Goal: Communication & Community: Answer question/provide support

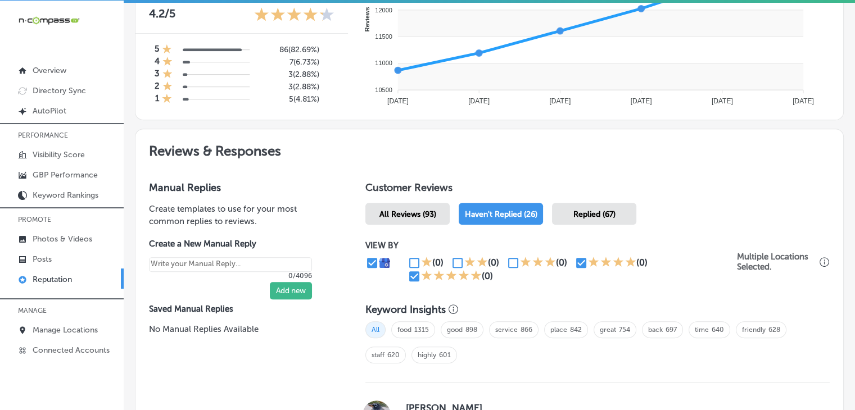
scroll to position [508, 0]
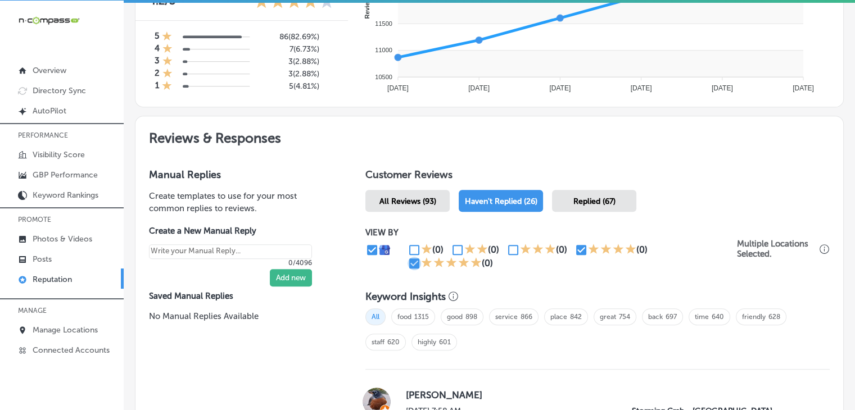
click at [413, 263] on input "checkbox" at bounding box center [414, 263] width 13 height 13
checkbox input "false"
type textarea "x"
click at [580, 245] on input "checkbox" at bounding box center [581, 249] width 13 height 13
checkbox input "false"
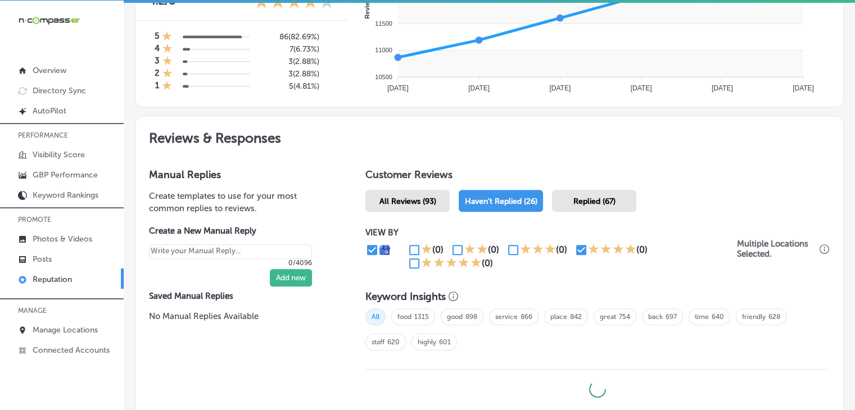
type textarea "x"
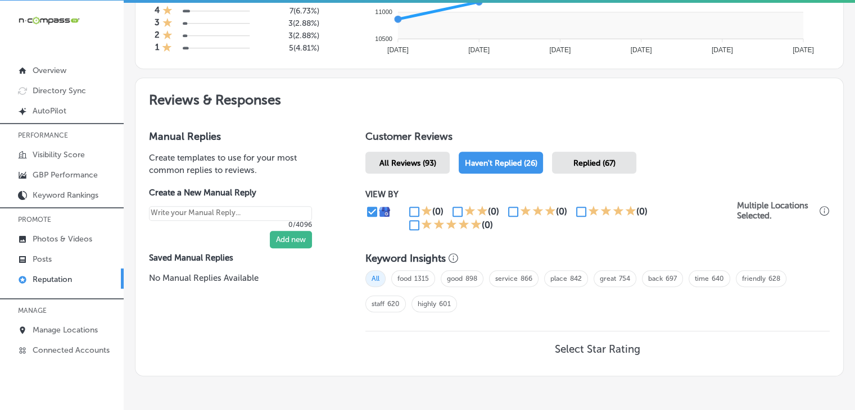
scroll to position [591, 0]
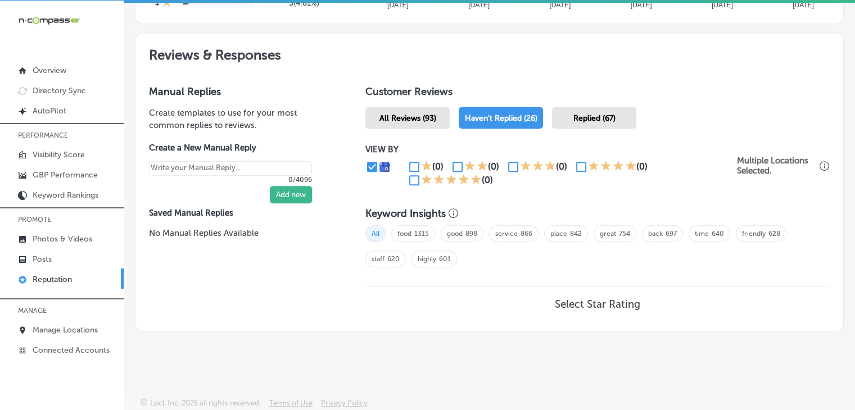
click at [500, 163] on div "(0)" at bounding box center [479, 166] width 56 height 13
click at [507, 164] on input "checkbox" at bounding box center [513, 166] width 13 height 13
checkbox input "true"
type textarea "x"
click at [457, 163] on input "checkbox" at bounding box center [457, 166] width 13 height 13
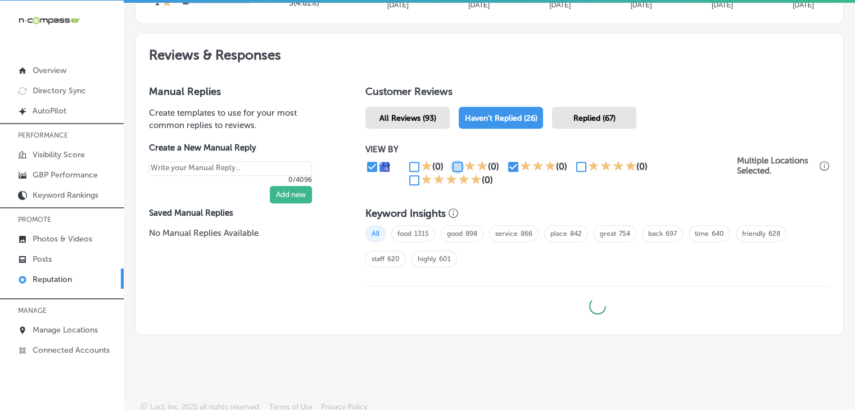
checkbox input "true"
type textarea "x"
click at [408, 168] on input "checkbox" at bounding box center [414, 166] width 13 height 13
checkbox input "true"
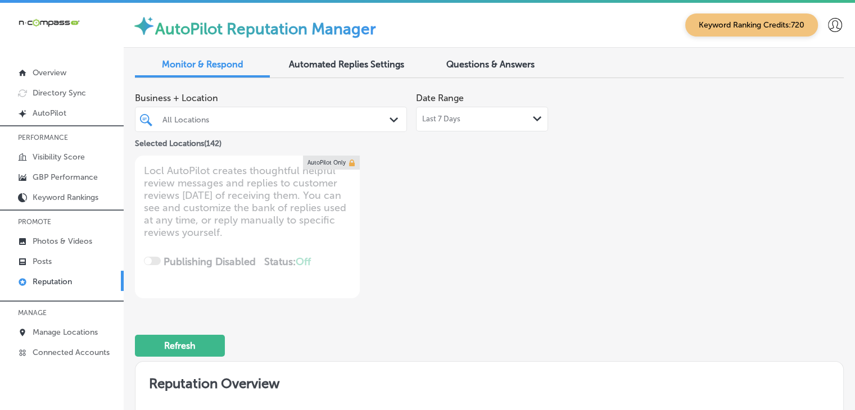
scroll to position [0, 0]
click at [342, 113] on div at bounding box center [259, 119] width 197 height 15
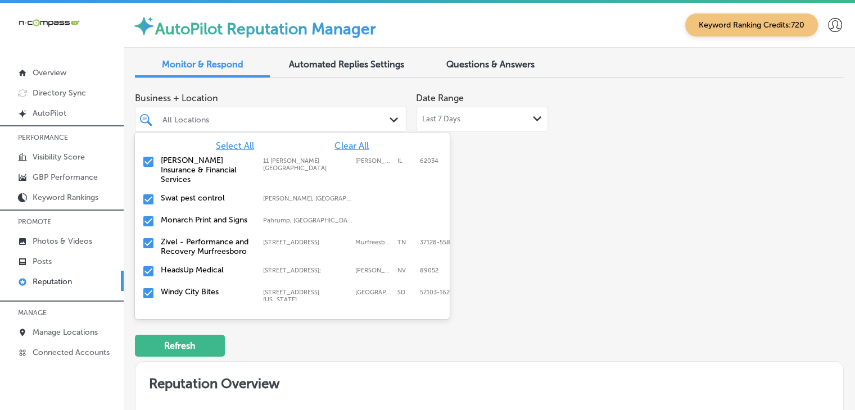
click at [347, 146] on span "Clear All" at bounding box center [352, 146] width 34 height 11
type textarea "x"
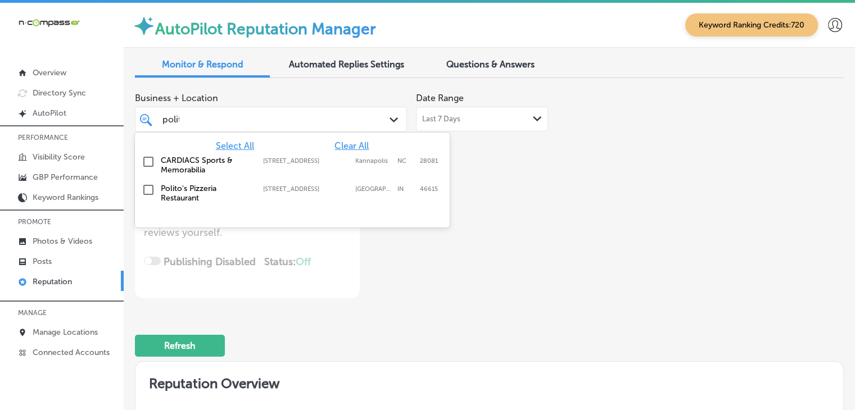
type input "[PERSON_NAME]"
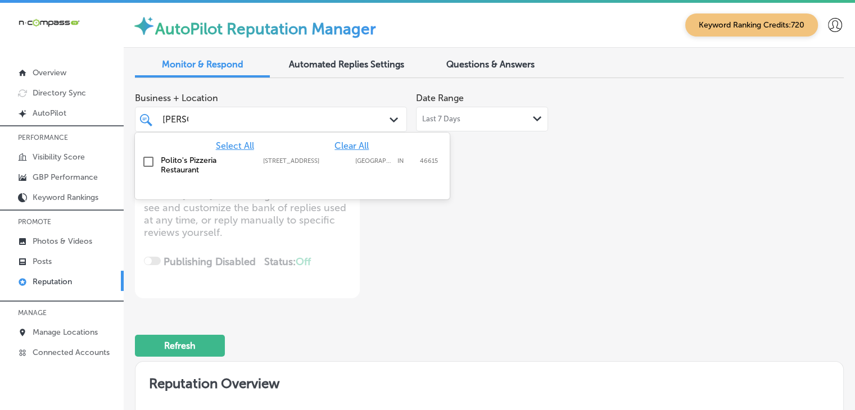
click at [291, 170] on div "[PERSON_NAME] Pizzeria Restaurant [STREET_ADDRESS] [STREET_ADDRESS]" at bounding box center [275, 165] width 228 height 19
type textarea "x"
type input "[PERSON_NAME]"
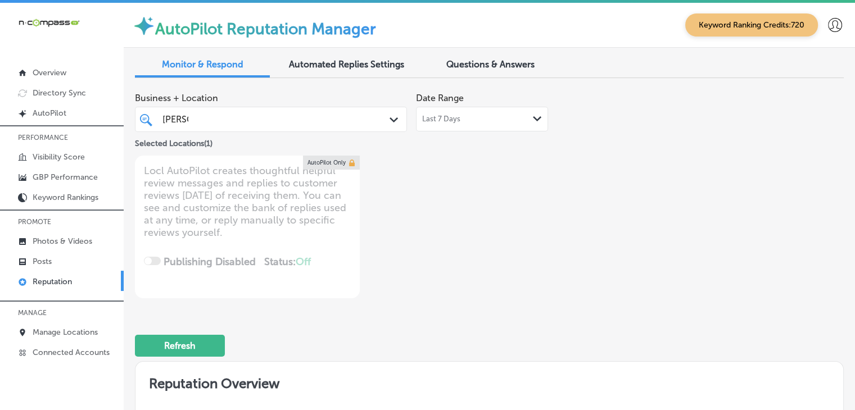
type textarea "x"
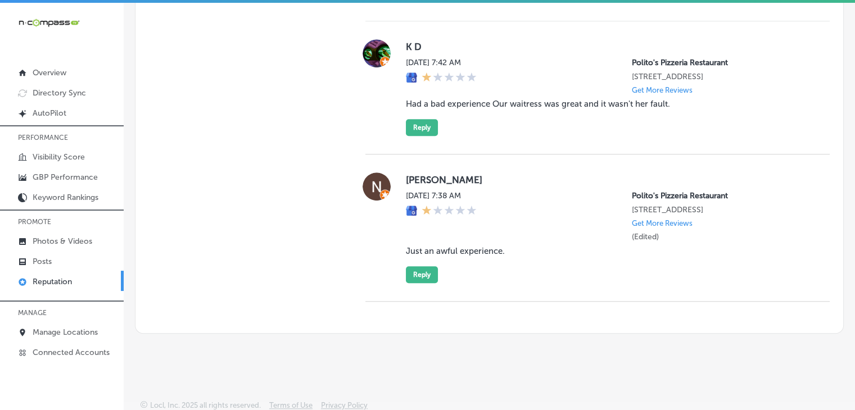
scroll to position [835, 0]
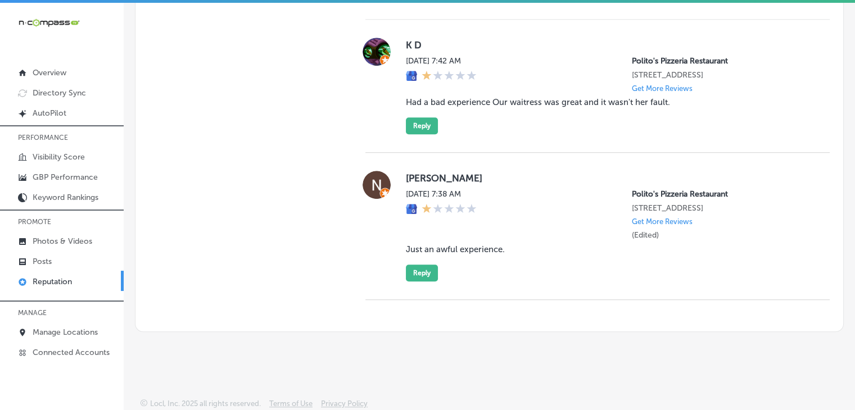
click at [428, 134] on div "K D [DATE] 7:42 AM [PERSON_NAME] Pizzeria Restaurant [STREET_ADDRESS] Get More …" at bounding box center [598, 86] width 464 height 133
click at [427, 118] on button "Reply" at bounding box center [422, 126] width 32 height 17
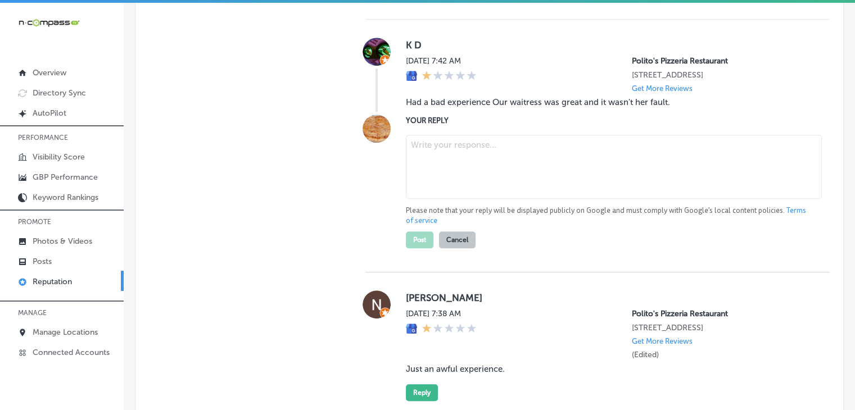
click at [459, 174] on textarea at bounding box center [614, 167] width 416 height 64
paste textarea "We’re truly sorry to hear that your experience wasn’t up to expectations, K D. …"
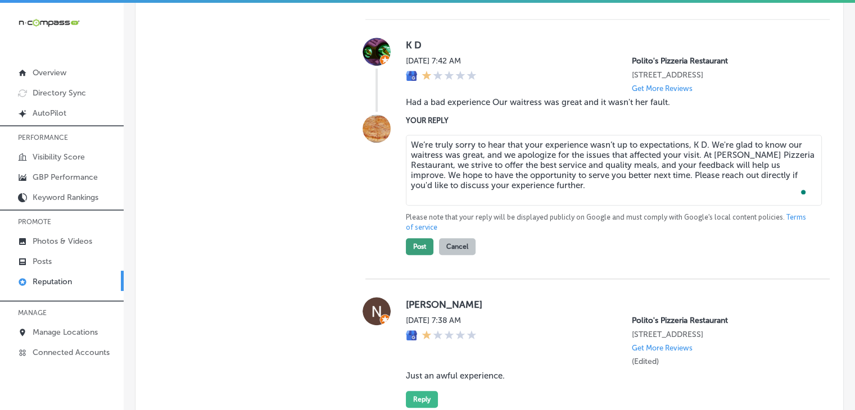
type textarea "We’re truly sorry to hear that your experience wasn’t up to expectations, K D. …"
drag, startPoint x: 413, startPoint y: 248, endPoint x: 421, endPoint y: 148, distance: 99.9
click at [413, 248] on button "Post" at bounding box center [420, 246] width 28 height 17
type textarea "x"
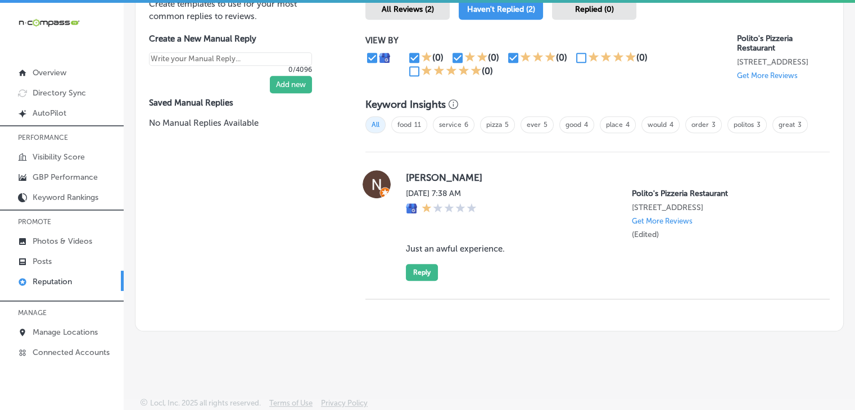
scroll to position [701, 0]
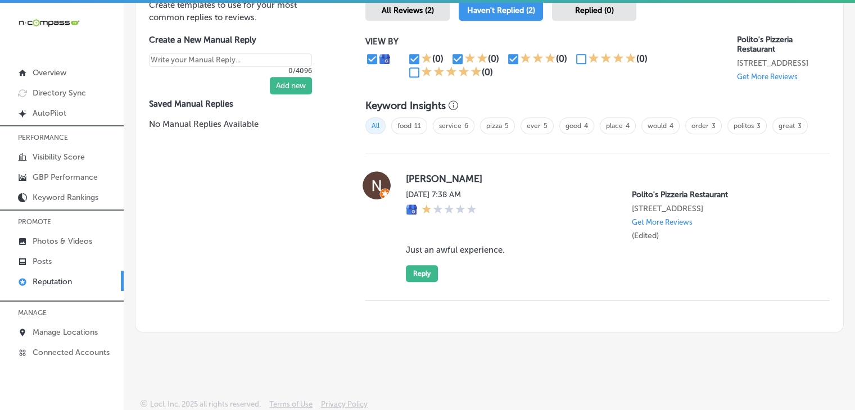
click at [394, 287] on div "[PERSON_NAME] [DATE] 7:38 AM [PERSON_NAME] Pizzeria Restaurant [STREET_ADDRESS]…" at bounding box center [598, 227] width 464 height 147
click at [421, 273] on button "Reply" at bounding box center [422, 273] width 32 height 17
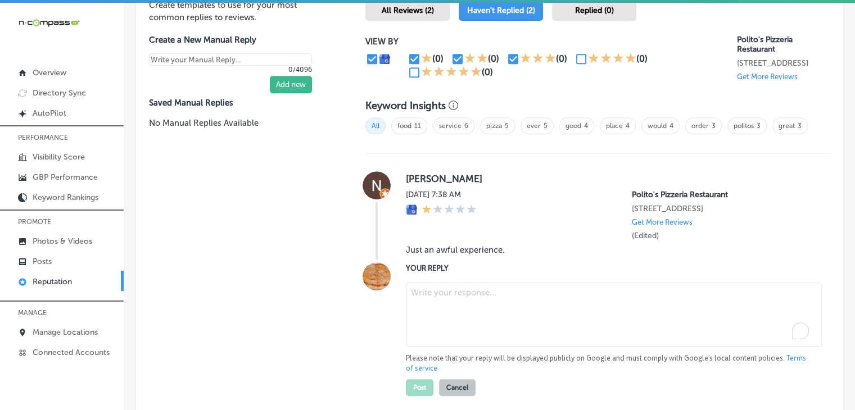
click at [458, 327] on textarea "To enrich screen reader interactions, please activate Accessibility in Grammarl…" at bounding box center [614, 315] width 416 height 64
paste textarea "We’re sorry to hear that your visit didn’t meet expectations, [PERSON_NAME]. At…"
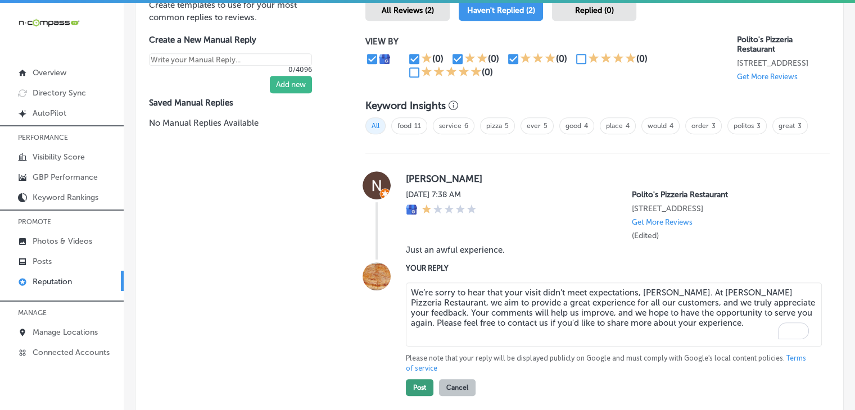
type textarea "We’re sorry to hear that your visit didn’t meet expectations, [PERSON_NAME]. At…"
click at [422, 386] on button "Post" at bounding box center [420, 388] width 28 height 17
type textarea "x"
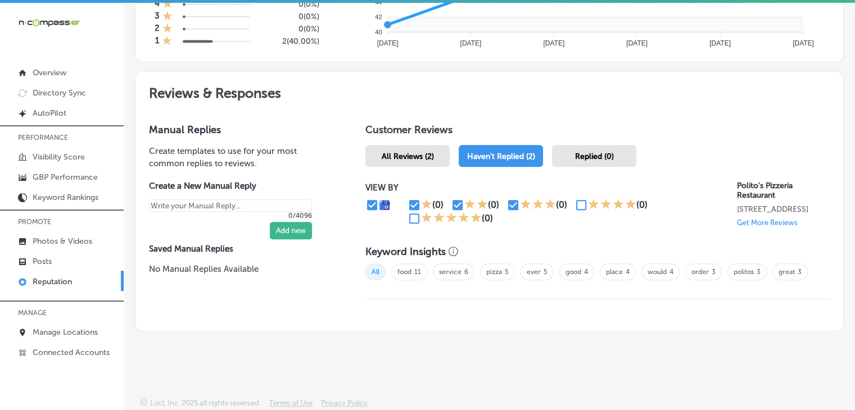
scroll to position [553, 0]
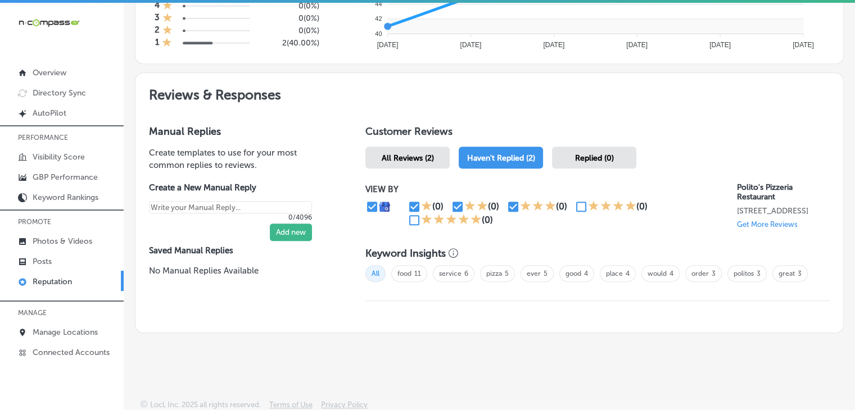
click at [575, 203] on input "checkbox" at bounding box center [581, 206] width 13 height 13
checkbox input "true"
type textarea "x"
click at [410, 219] on input "checkbox" at bounding box center [414, 220] width 13 height 13
checkbox input "true"
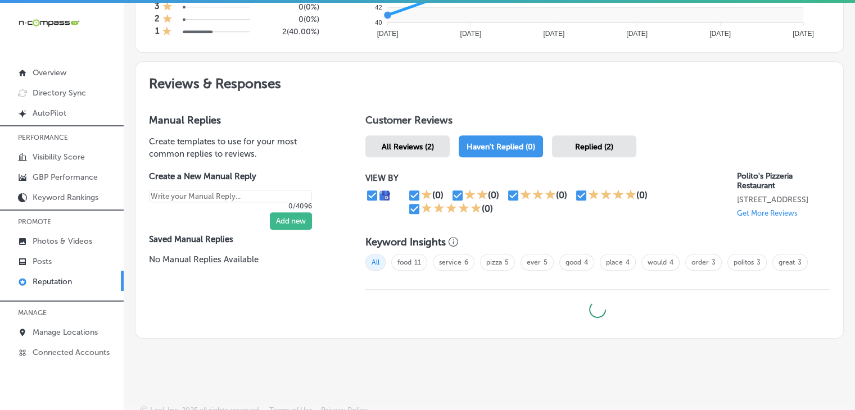
type textarea "x"
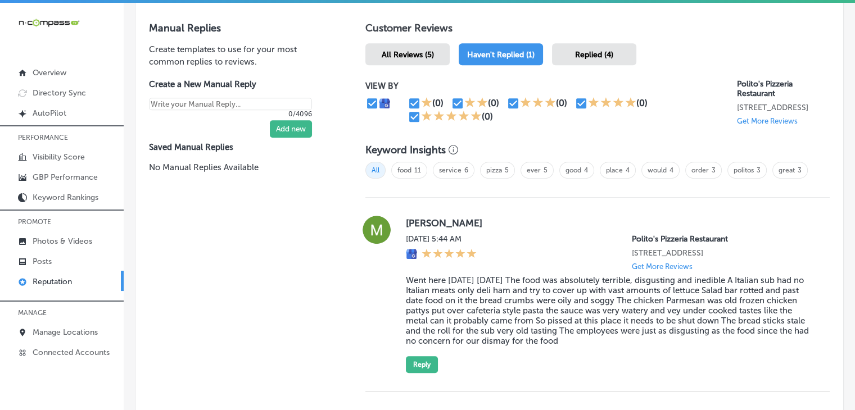
scroll to position [749, 0]
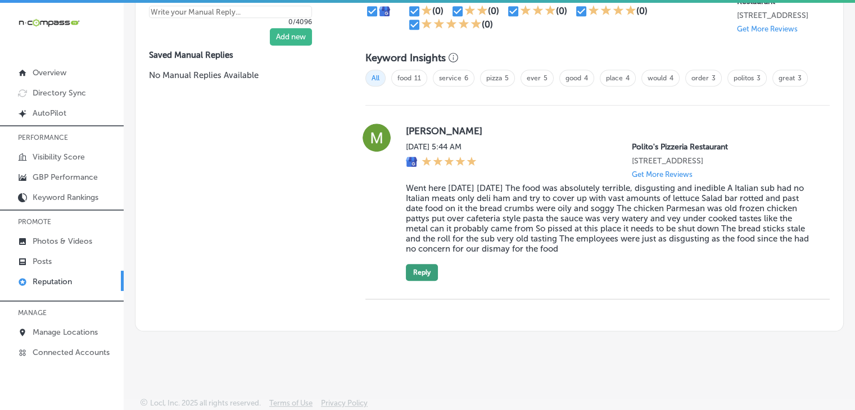
click at [427, 269] on button "Reply" at bounding box center [422, 272] width 32 height 17
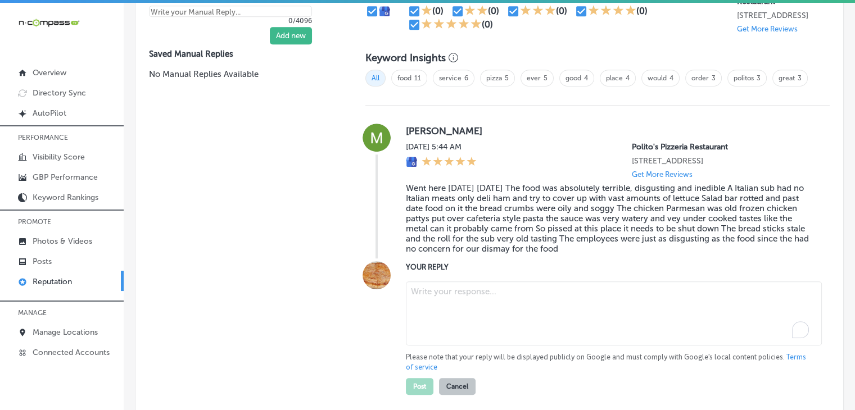
click at [454, 340] on textarea "To enrich screen reader interactions, please activate Accessibility in Grammarl…" at bounding box center [614, 314] width 416 height 64
paste textarea "We’re truly sorry to hear that your experience at [PERSON_NAME] Pizzeria Restau…"
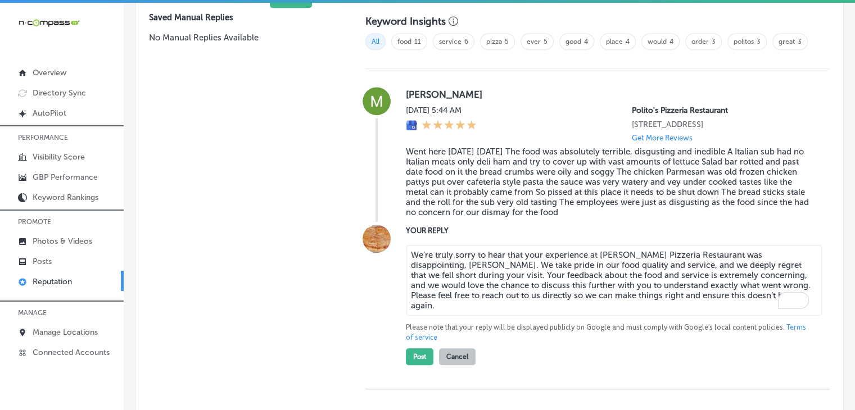
scroll to position [805, 0]
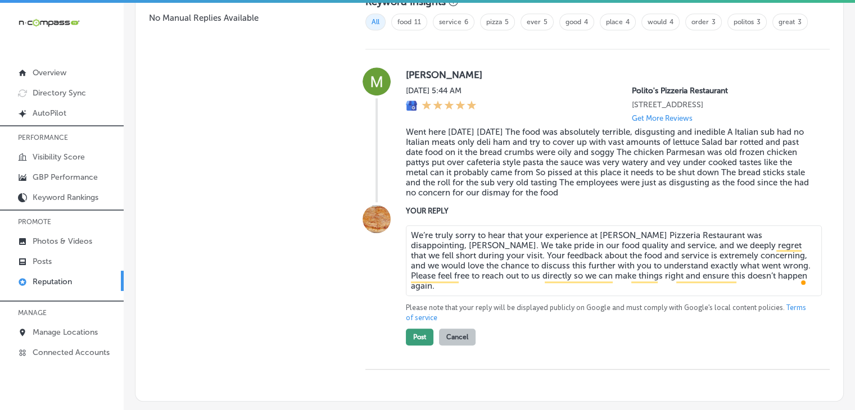
type textarea "We’re truly sorry to hear that your experience at [PERSON_NAME] Pizzeria Restau…"
click at [408, 339] on button "Post" at bounding box center [420, 337] width 28 height 17
type textarea "x"
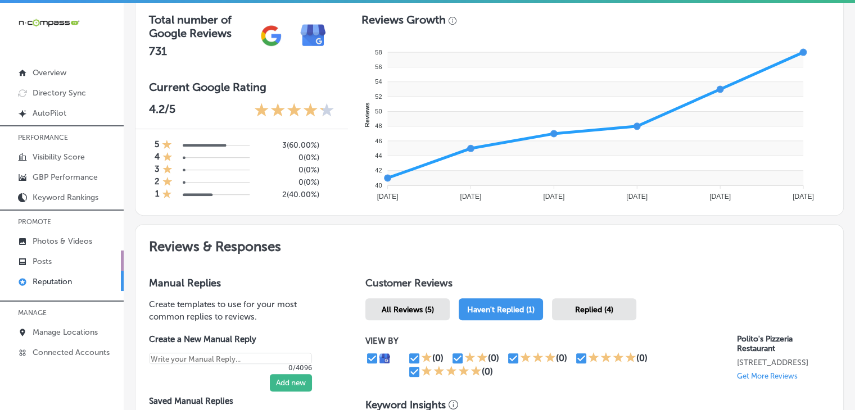
scroll to position [385, 0]
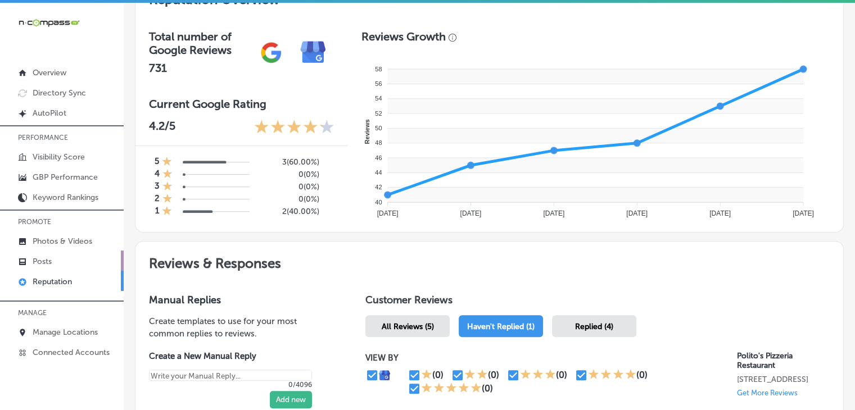
click at [17, 264] on link "Posts" at bounding box center [62, 261] width 124 height 20
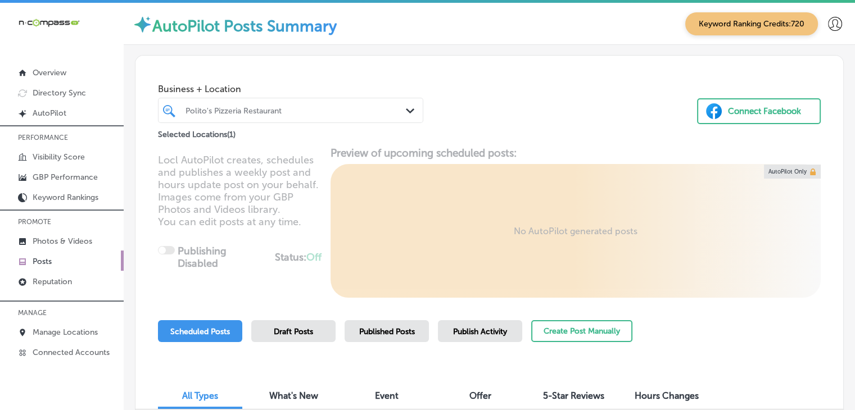
click at [315, 116] on div at bounding box center [279, 110] width 191 height 15
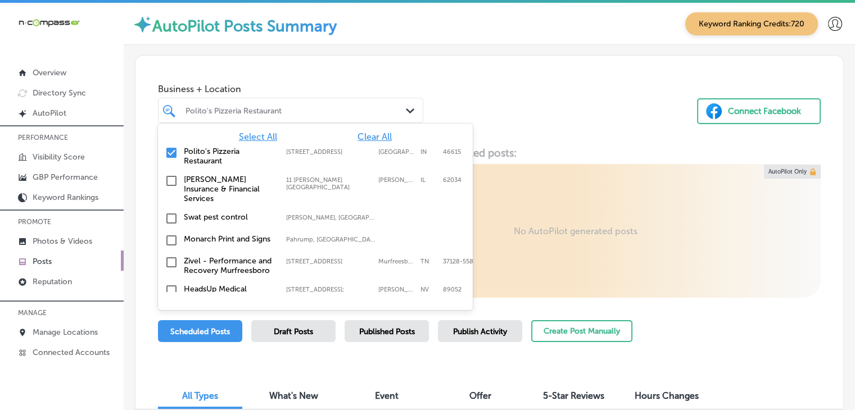
click at [373, 130] on div "Select All Clear All [PERSON_NAME] Pizzeria Restaurant [STREET_ADDRESS] [STREET…" at bounding box center [315, 208] width 315 height 169
click at [373, 132] on span "Clear All" at bounding box center [375, 137] width 34 height 11
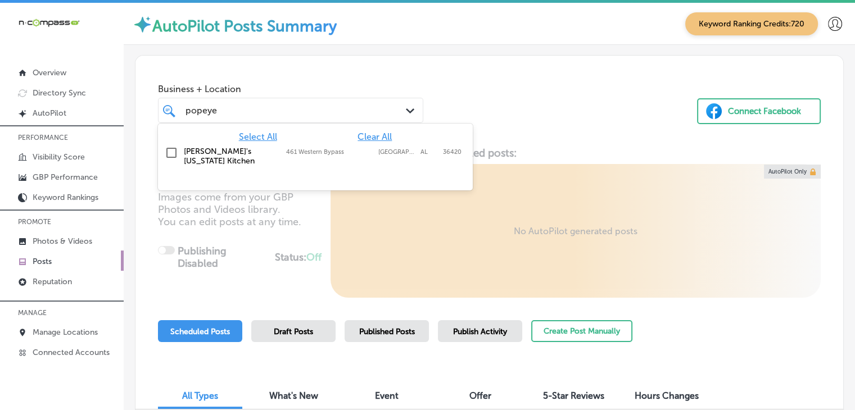
click at [350, 161] on div "[PERSON_NAME]'s [US_STATE] Kitchen [STREET_ADDRESS] [STREET_ADDRESS]" at bounding box center [298, 156] width 228 height 19
type input "popeye"
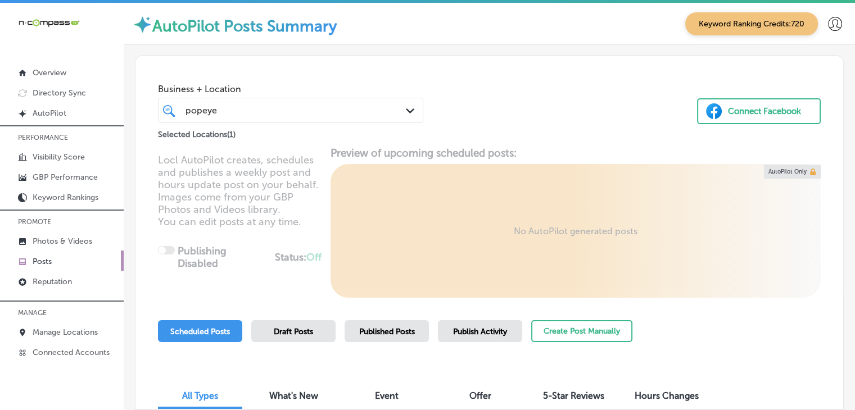
click at [411, 48] on div "Business + Location popeye popeye Path Created with Sketch. Selected Locations …" at bounding box center [490, 250] width 732 height 410
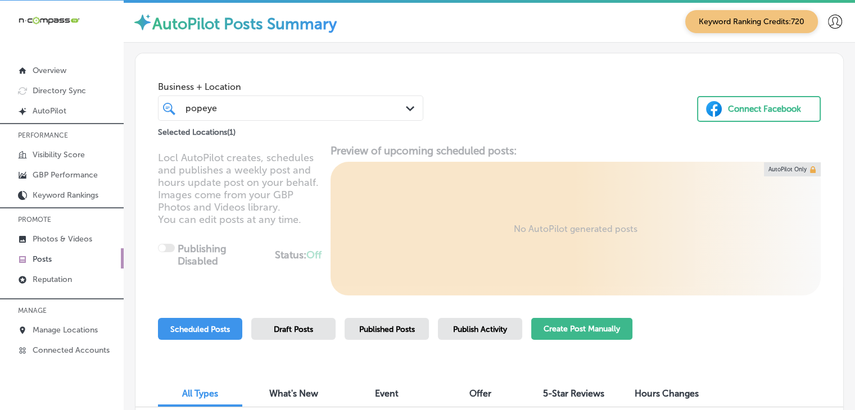
click at [549, 327] on button "Create Post Manually" at bounding box center [581, 329] width 101 height 22
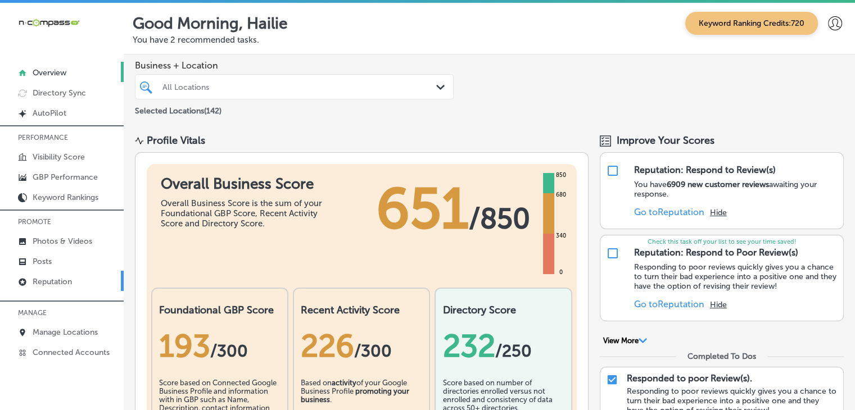
click at [37, 287] on p "Reputation" at bounding box center [52, 282] width 39 height 10
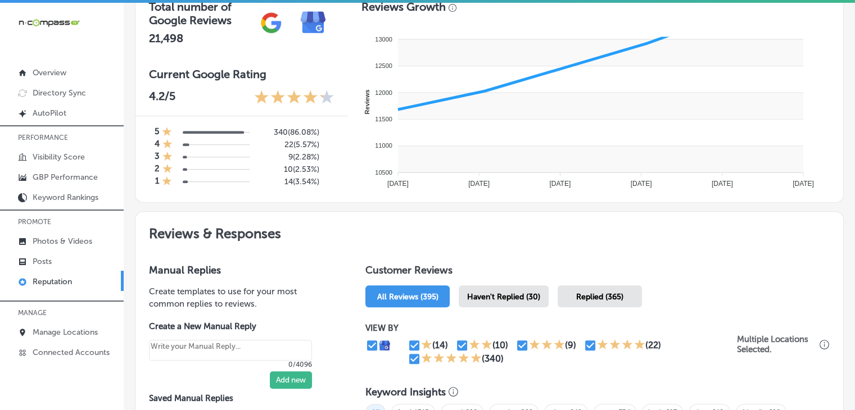
scroll to position [506, 0]
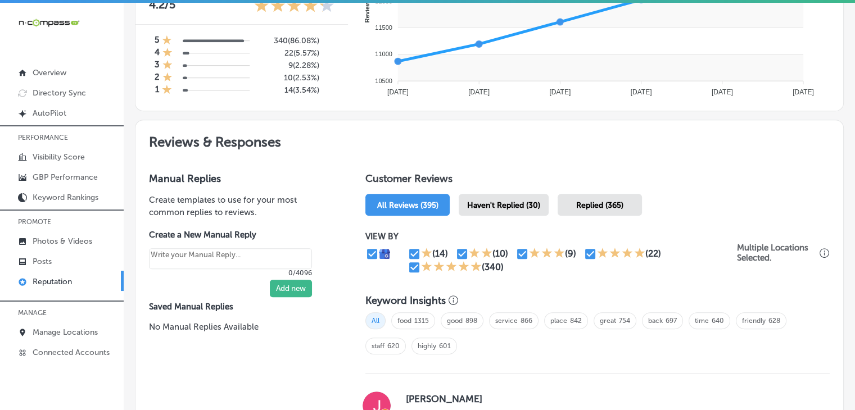
click at [496, 187] on h1 "Customer Reviews" at bounding box center [598, 181] width 464 height 17
click at [495, 194] on div "Haven't Replied (30)" at bounding box center [504, 205] width 90 height 22
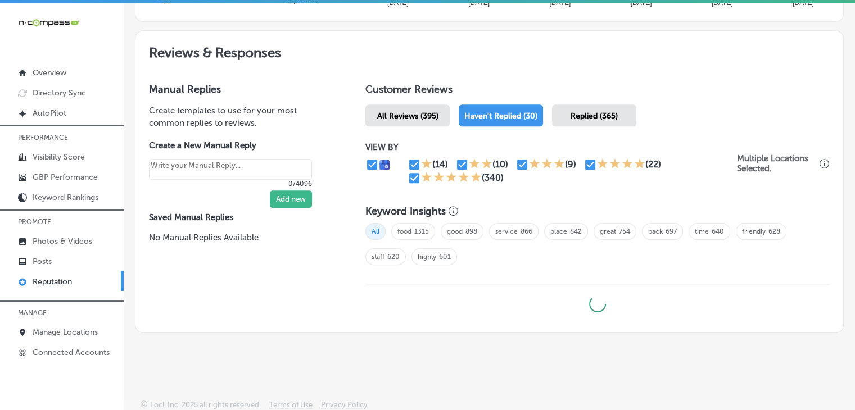
type textarea "x"
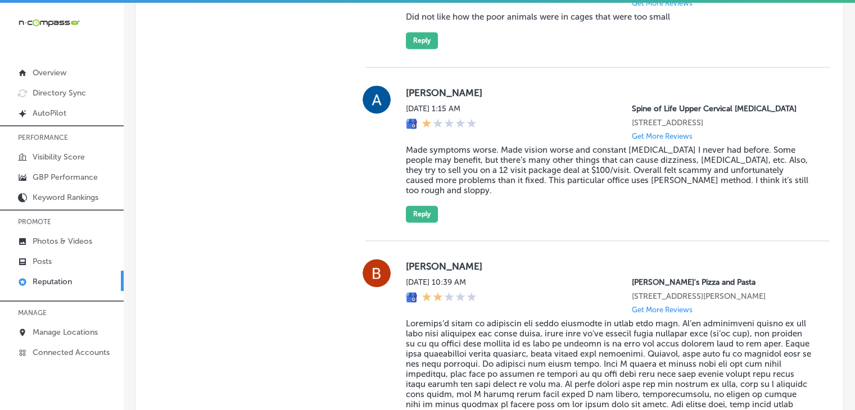
scroll to position [1720, 0]
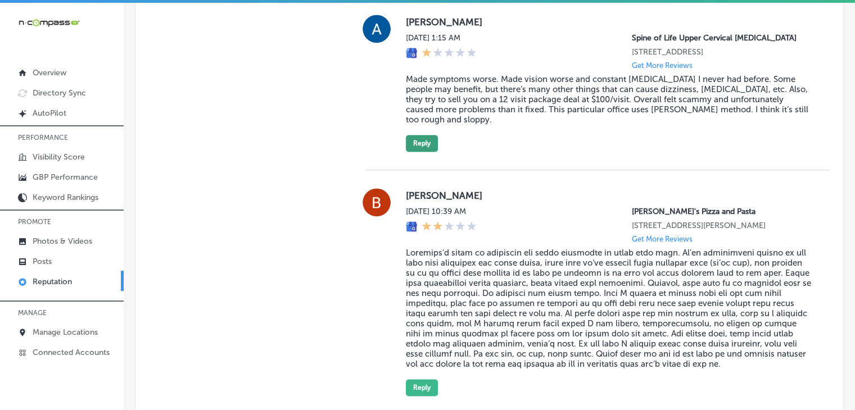
click at [423, 138] on button "Reply" at bounding box center [422, 143] width 32 height 17
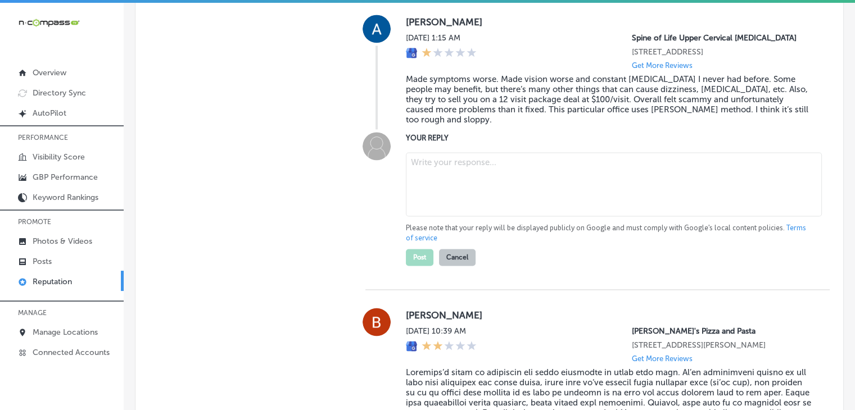
click at [456, 193] on textarea at bounding box center [614, 184] width 416 height 64
paste textarea "Hi Andrew, we’re truly sorry to hear about your experience at Spine of Life Upp…"
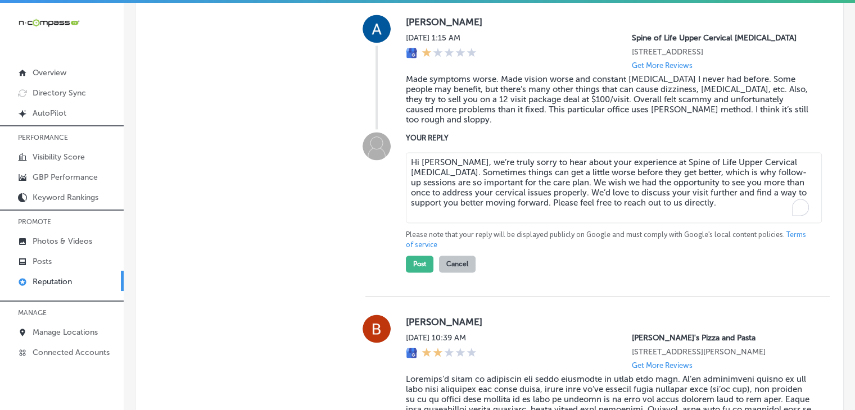
type textarea "Hi Andrew, we’re truly sorry to hear about your experience at Spine of Life Upp…"
type textarea "x"
type textarea "Hi Andrew, we’re truly sorry to hear about your experience at Spine of Life Upp…"
click at [409, 261] on button "Post" at bounding box center [420, 264] width 28 height 17
type textarea "x"
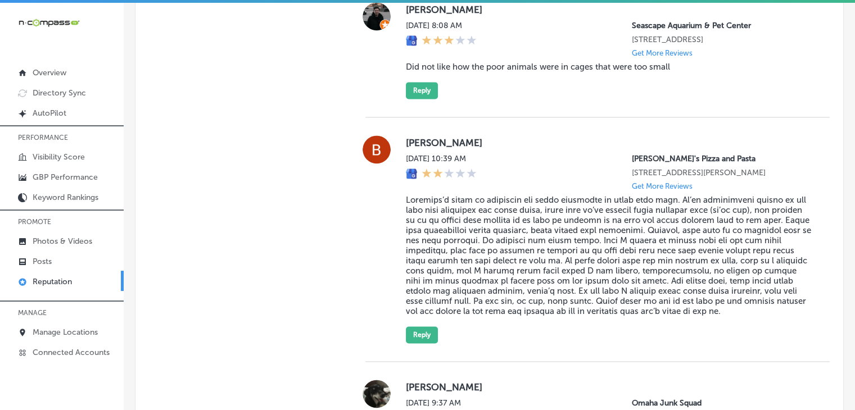
scroll to position [1664, 0]
